Goal: Complete application form

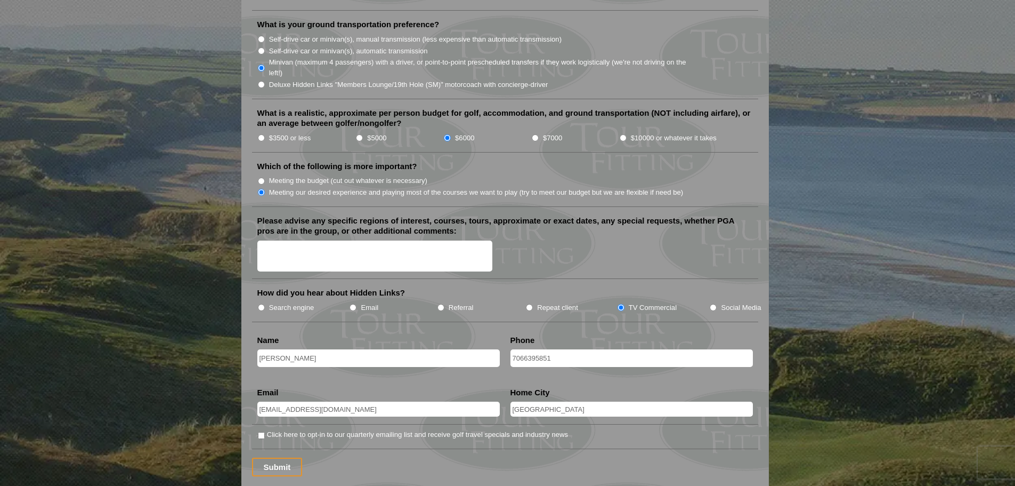
scroll to position [1173, 0]
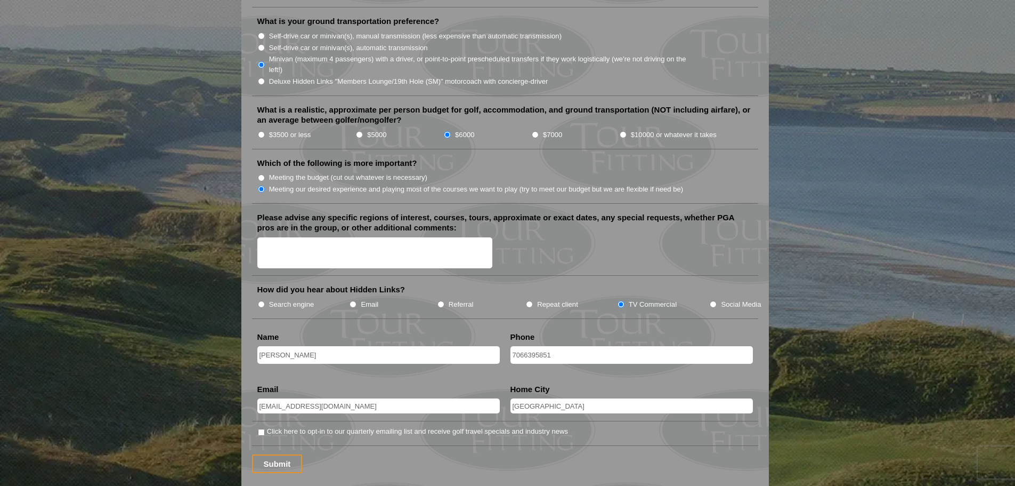
click at [383, 240] on textarea "Please advise any specific regions of interest, courses, tours, approximate or …" at bounding box center [375, 252] width 236 height 31
paste textarea "Carnoustie Golf Links"
paste textarea "Kingsbarns Golf Links"
type textarea "[GEOGRAPHIC_DATA][PERSON_NAME], Carnoustie Golf Links, Kingsbarns Golf Links. […"
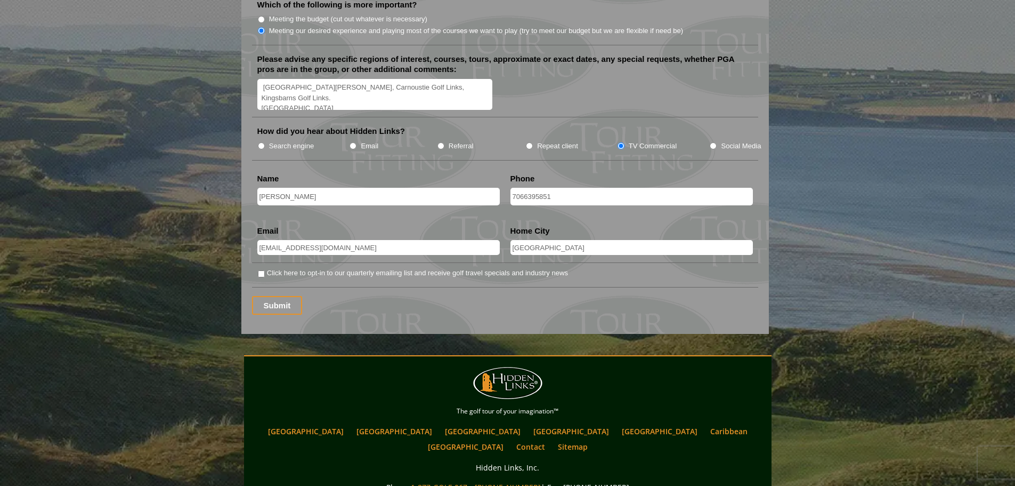
scroll to position [1332, 0]
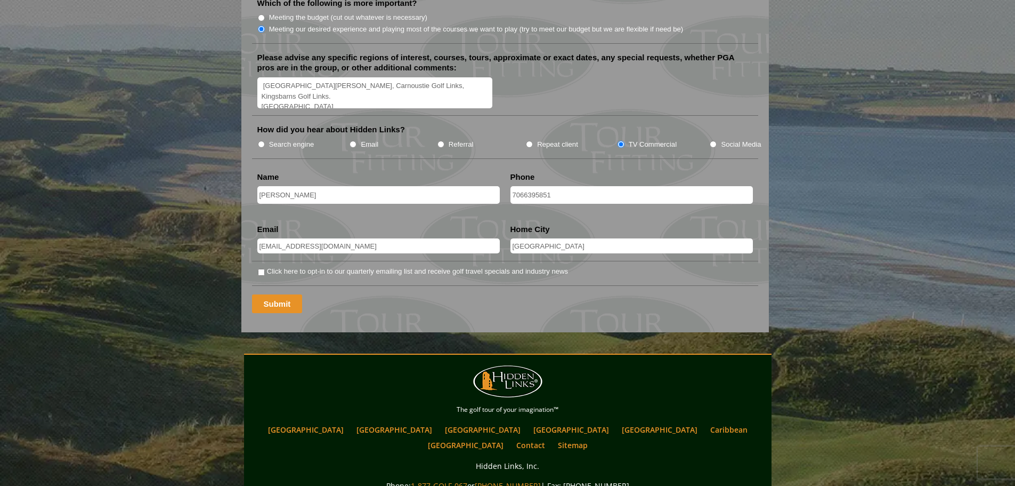
click at [284, 294] on input "Submit" at bounding box center [277, 303] width 51 height 19
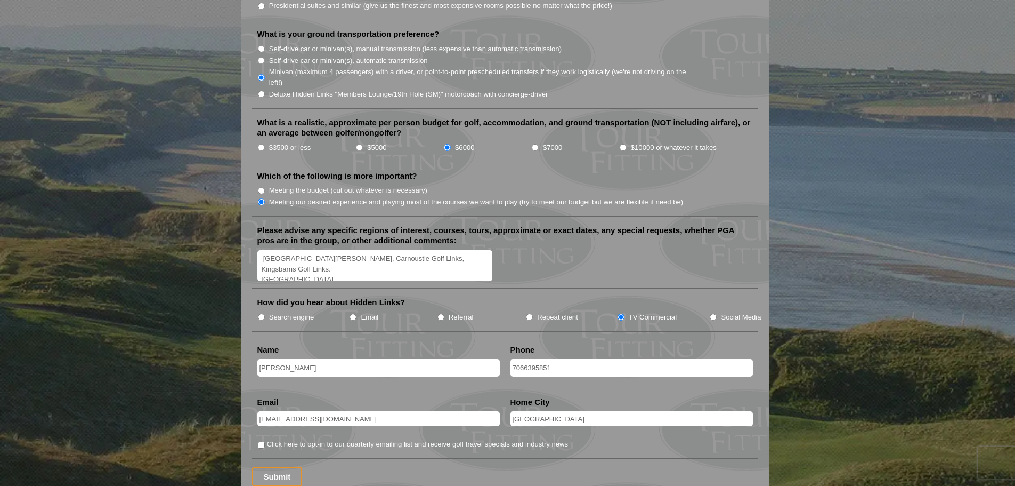
scroll to position [1226, 0]
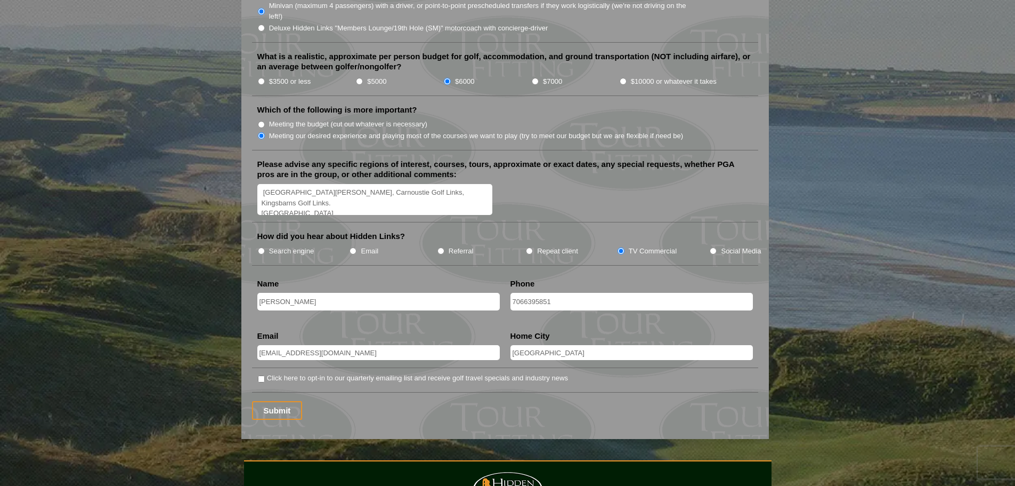
click at [261, 375] on input "Click here to opt-in to our quarterly emailing list and receive golf travel spe…" at bounding box center [261, 378] width 7 height 7
checkbox input "true"
click at [281, 401] on input "Submit" at bounding box center [277, 410] width 51 height 19
